Goal: Complete application form

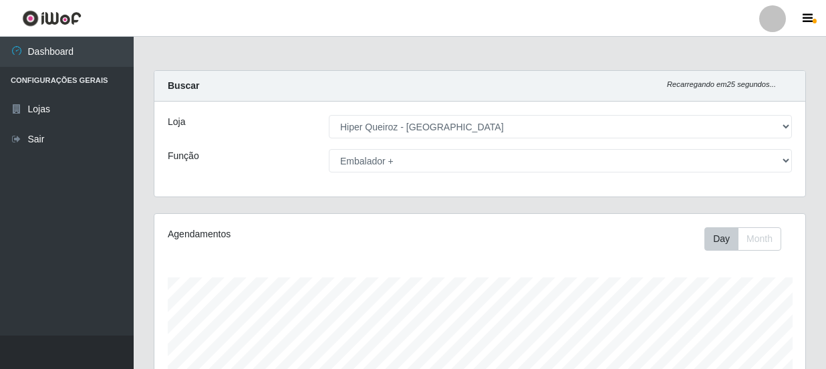
select select "513"
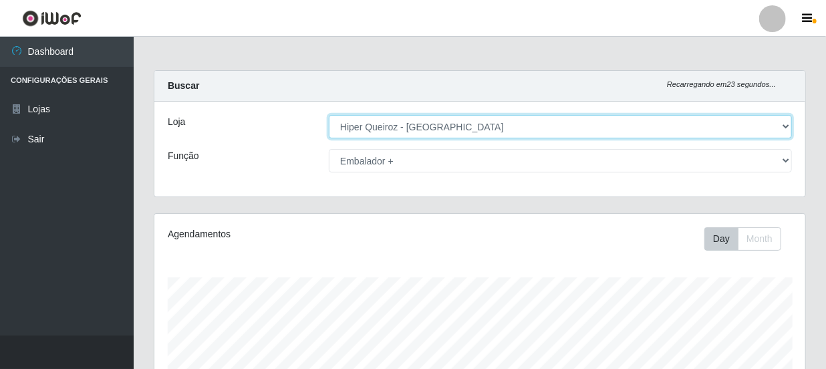
click at [784, 123] on select "[Selecione...] Hiper Queiroz - [GEOGRAPHIC_DATA]" at bounding box center [560, 126] width 463 height 23
click at [329, 115] on select "[Selecione...] Hiper Queiroz - [GEOGRAPHIC_DATA]" at bounding box center [560, 126] width 463 height 23
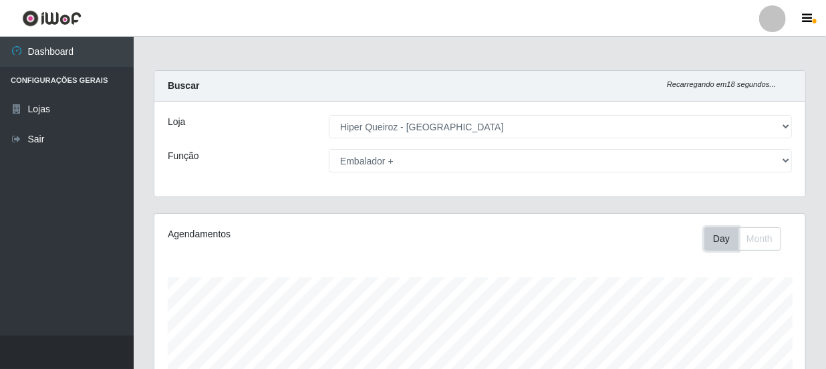
drag, startPoint x: 729, startPoint y: 238, endPoint x: 720, endPoint y: 233, distance: 9.9
click at [729, 237] on button "Day" at bounding box center [721, 238] width 34 height 23
click at [718, 233] on button "Day" at bounding box center [721, 238] width 34 height 23
click at [718, 234] on button "Day" at bounding box center [721, 238] width 34 height 23
click at [715, 234] on button "Day" at bounding box center [721, 238] width 34 height 23
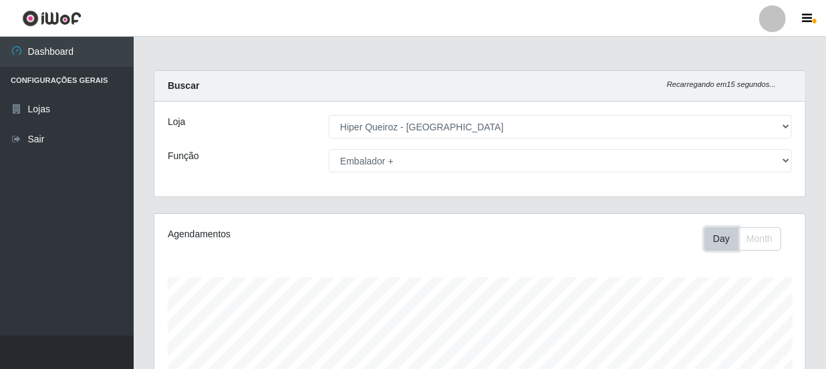
click at [715, 234] on button "Day" at bounding box center [721, 238] width 34 height 23
click at [719, 235] on button "Day" at bounding box center [721, 238] width 34 height 23
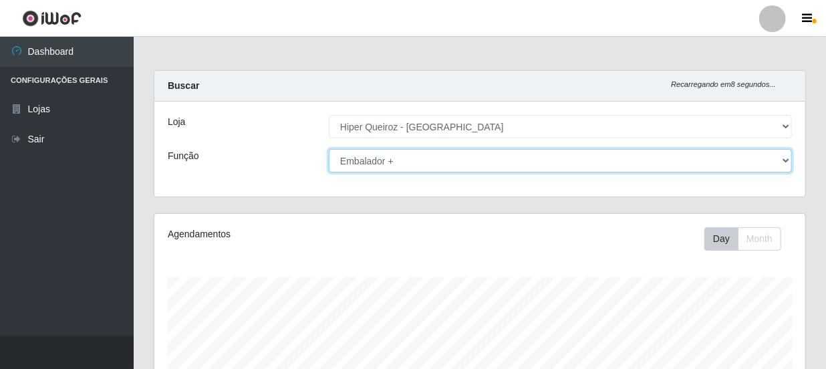
click at [785, 161] on select "[Selecione...] Embalador Embalador + Embalador ++ Operador de Caixa Operador de…" at bounding box center [560, 160] width 463 height 23
click at [329, 149] on select "[Selecione...] Embalador Embalador + Embalador ++ Operador de Caixa Operador de…" at bounding box center [560, 160] width 463 height 23
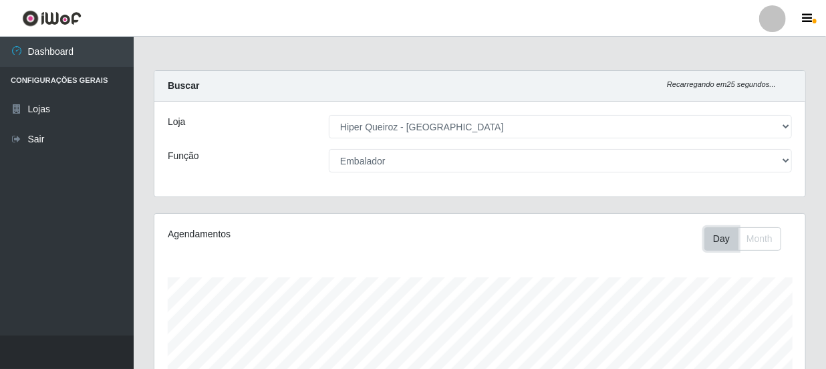
click at [727, 243] on button "Day" at bounding box center [721, 238] width 34 height 23
click at [728, 241] on button "Day" at bounding box center [721, 238] width 34 height 23
click at [729, 241] on button "Day" at bounding box center [721, 238] width 34 height 23
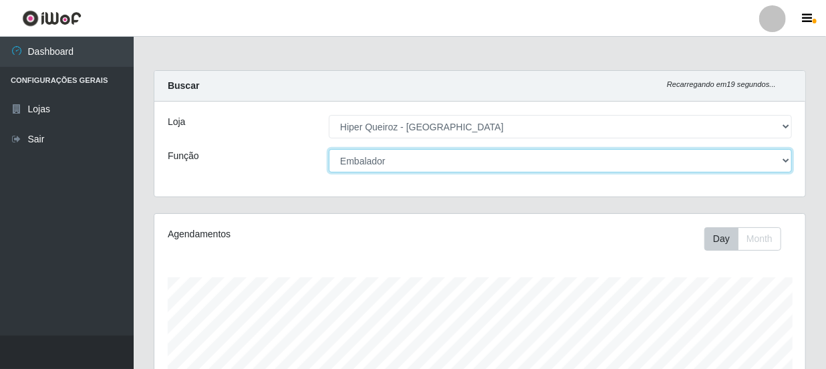
click at [783, 163] on select "[Selecione...] Embalador Embalador + Embalador ++ Operador de Caixa Operador de…" at bounding box center [560, 160] width 463 height 23
select select "22"
click at [329, 149] on select "[Selecione...] Embalador Embalador + Embalador ++ Operador de Caixa Operador de…" at bounding box center [560, 160] width 463 height 23
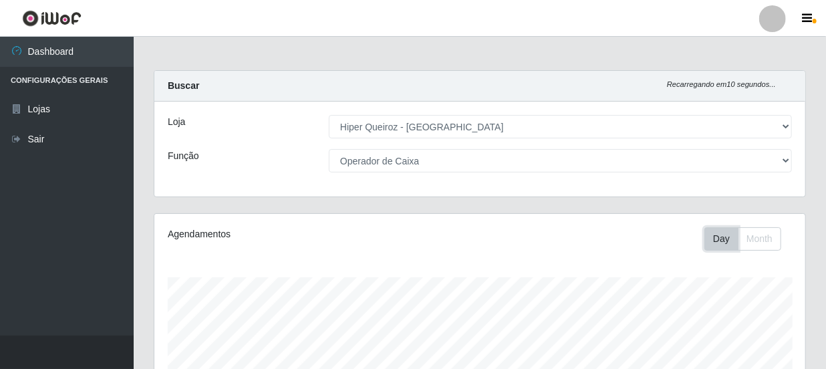
click at [727, 238] on button "Day" at bounding box center [721, 238] width 34 height 23
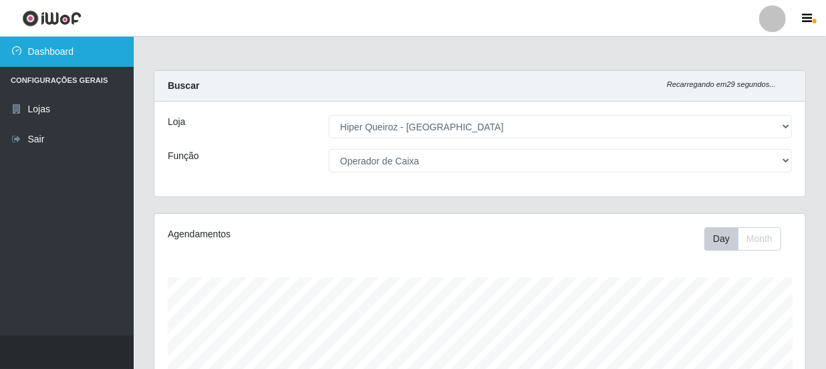
click at [74, 51] on link "Dashboard" at bounding box center [67, 52] width 134 height 30
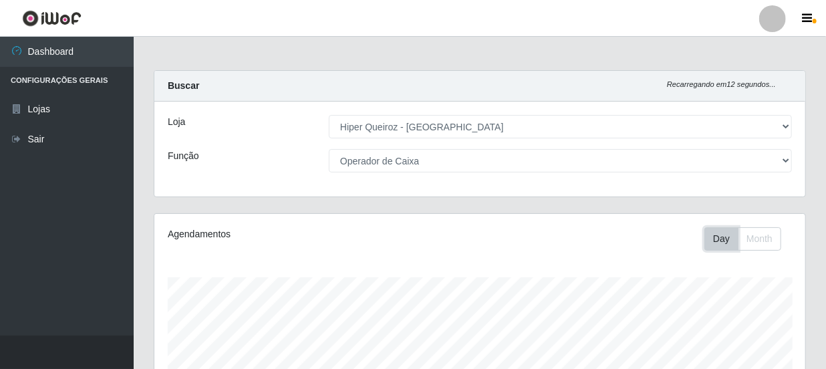
click at [710, 235] on button "Day" at bounding box center [721, 238] width 34 height 23
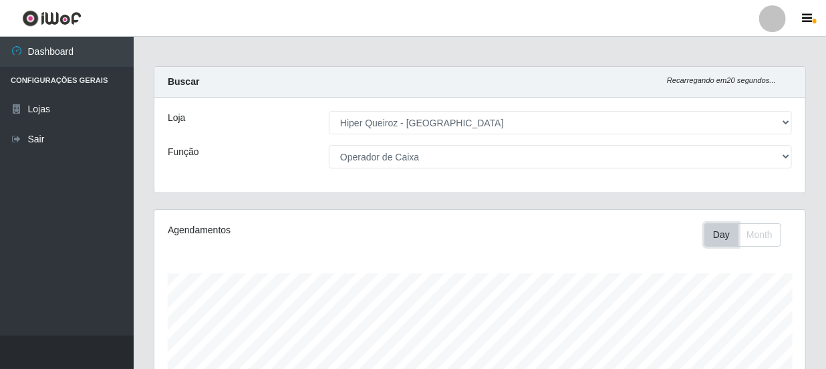
scroll to position [0, 0]
